Goal: Information Seeking & Learning: Learn about a topic

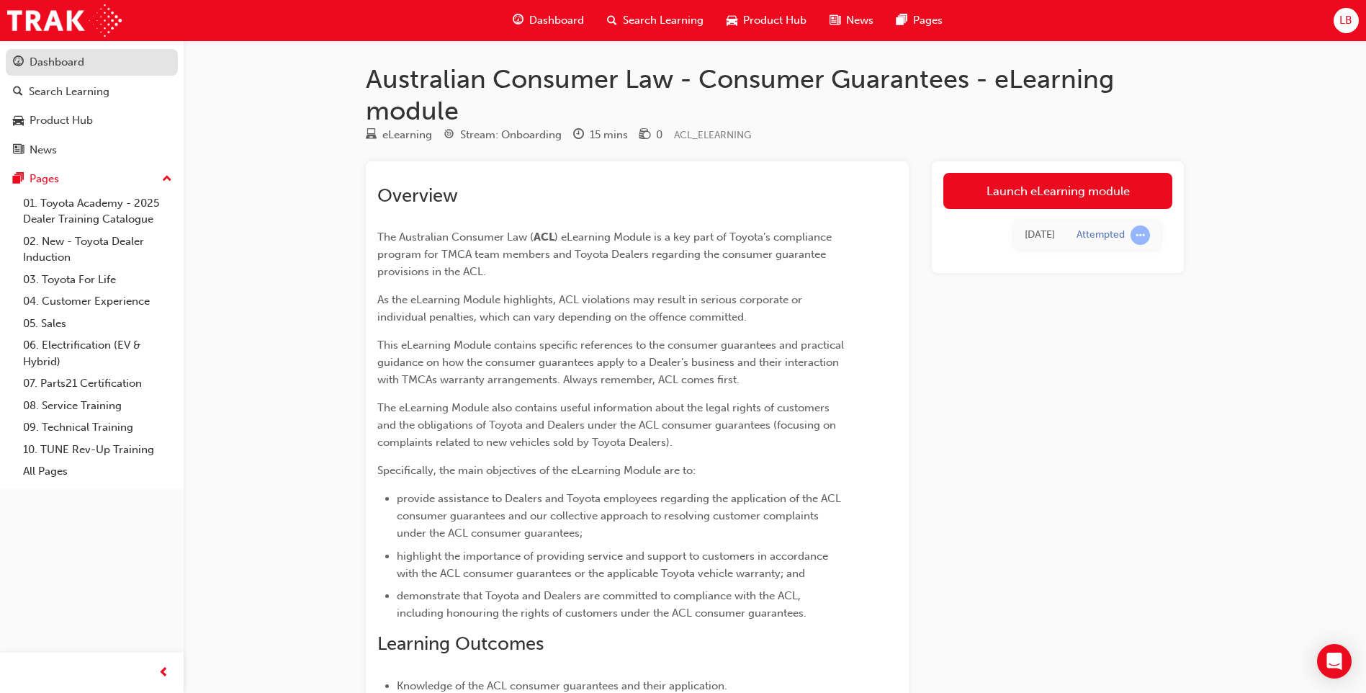
click at [48, 64] on div "Dashboard" at bounding box center [57, 62] width 55 height 17
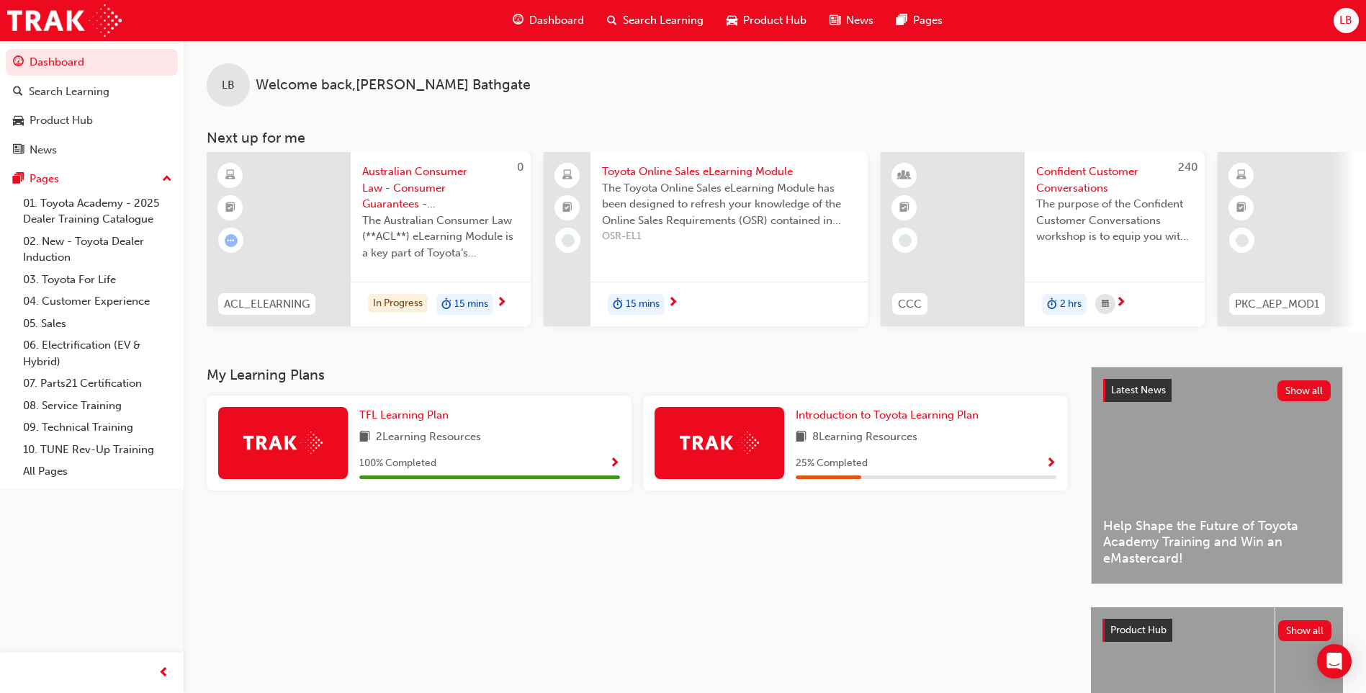
click at [413, 187] on span "Australian Consumer Law - Consumer Guarantees - eLearning module" at bounding box center [440, 187] width 157 height 49
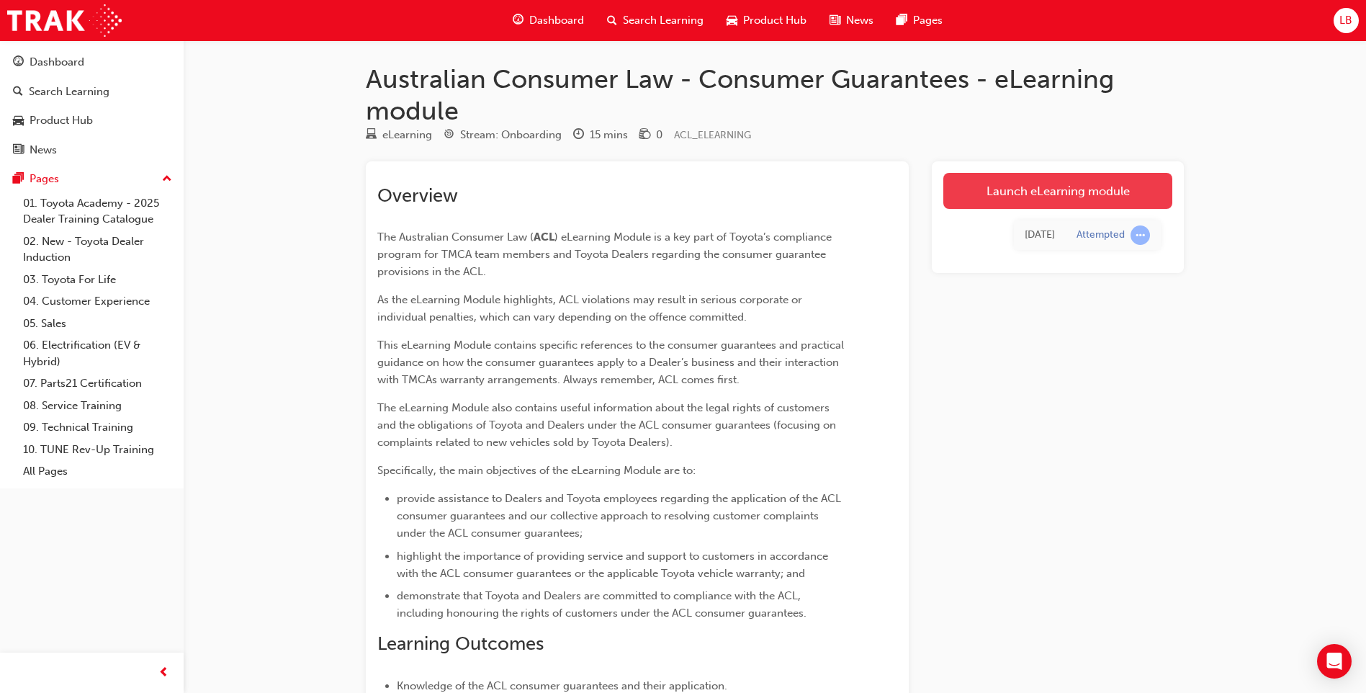
click at [1077, 188] on link "Launch eLearning module" at bounding box center [1057, 191] width 229 height 36
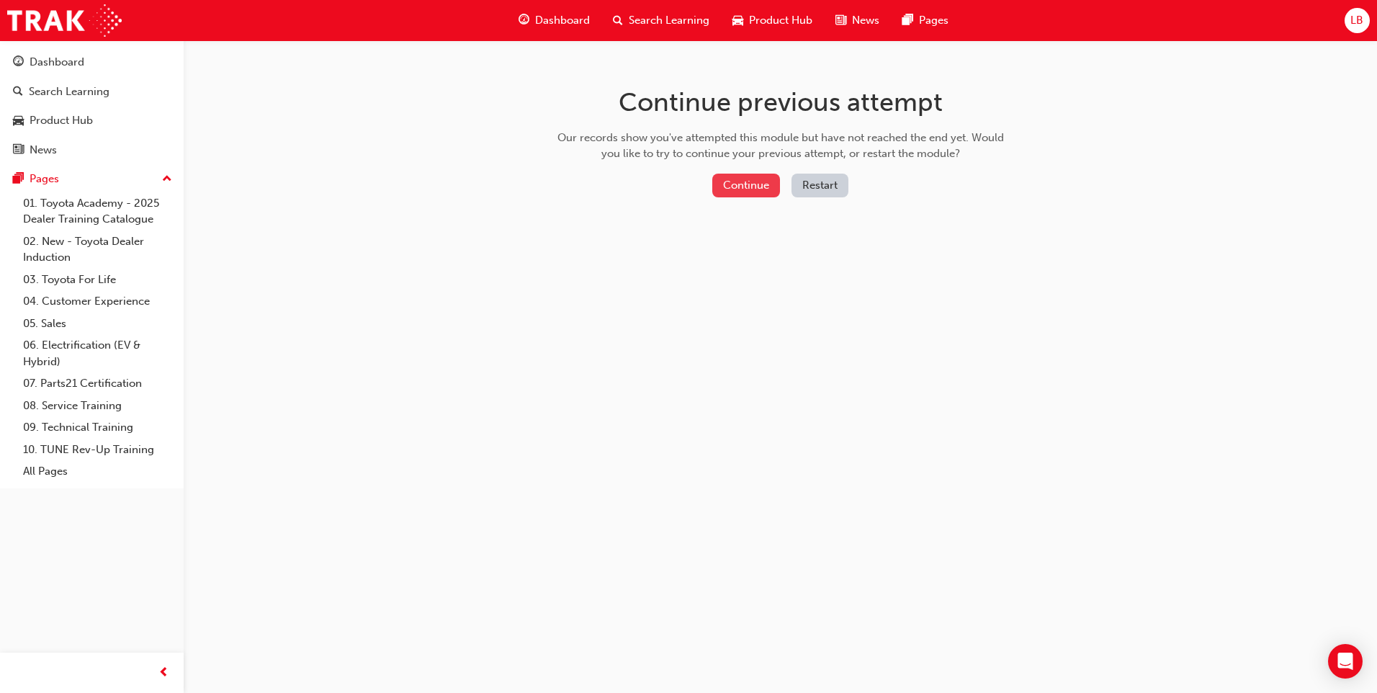
click at [737, 186] on button "Continue" at bounding box center [746, 186] width 68 height 24
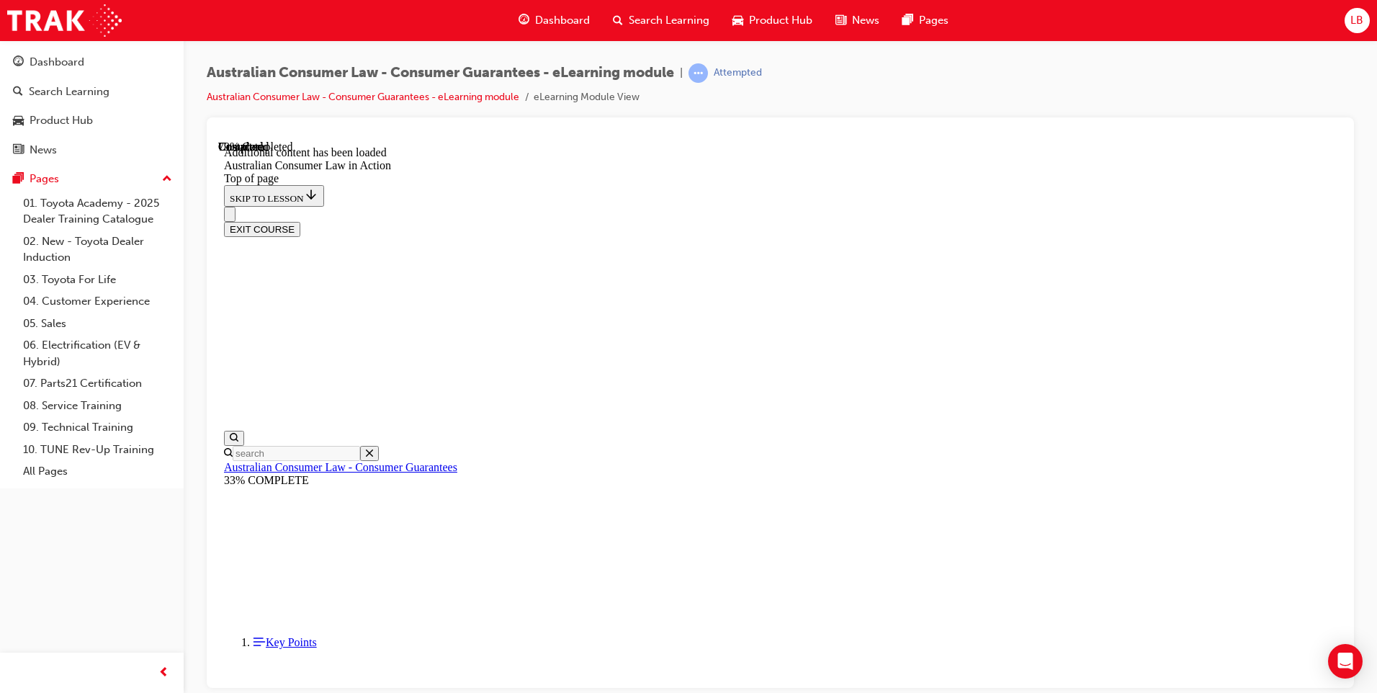
scroll to position [405, 0]
